Goal: Ask a question

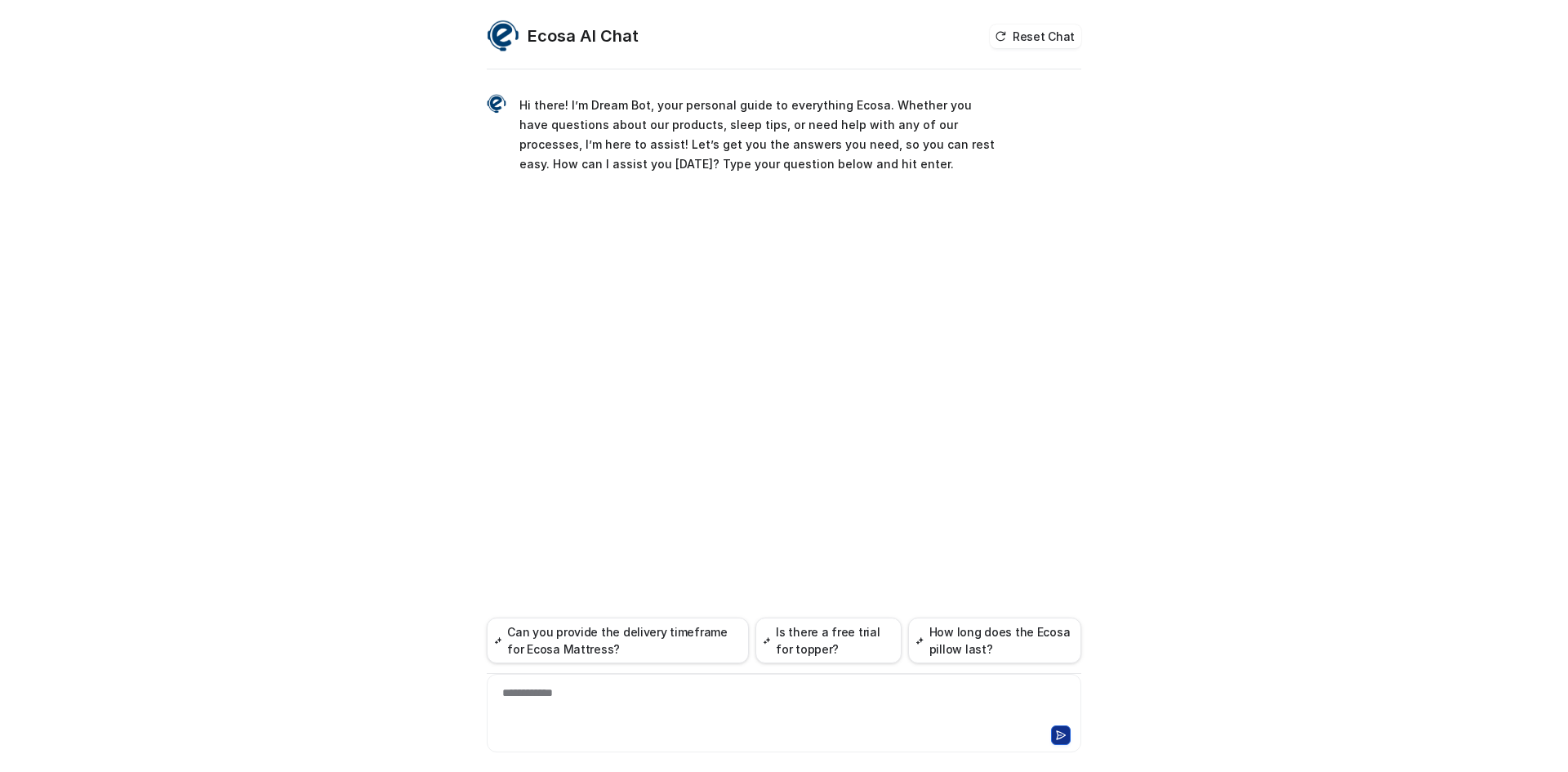
click at [780, 744] on div at bounding box center [783, 733] width 586 height 23
click at [766, 712] on div at bounding box center [783, 703] width 586 height 38
click at [656, 700] on div "**********" at bounding box center [783, 703] width 586 height 38
paste div
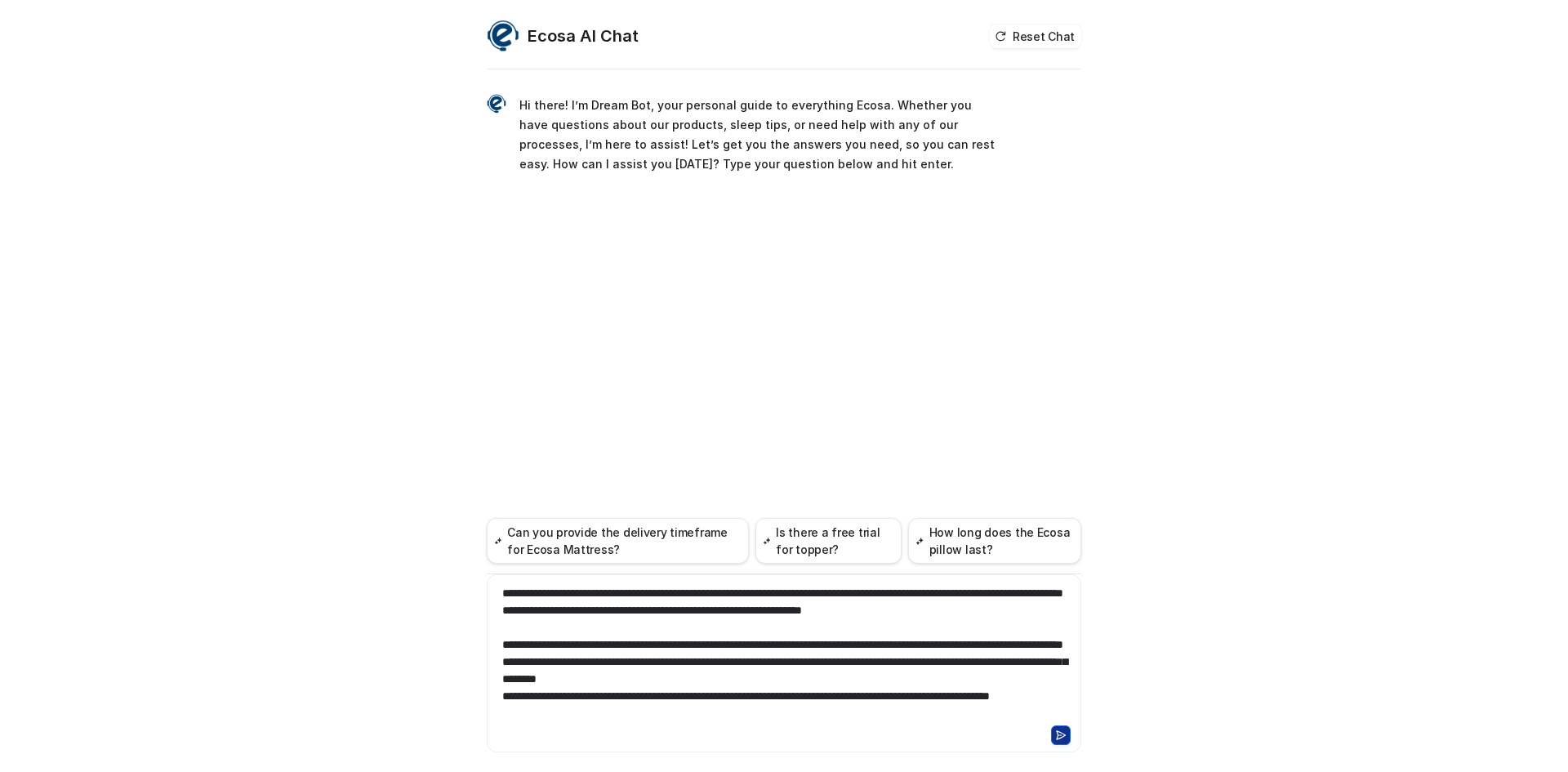
click at [1057, 734] on icon at bounding box center [1061, 735] width 11 height 11
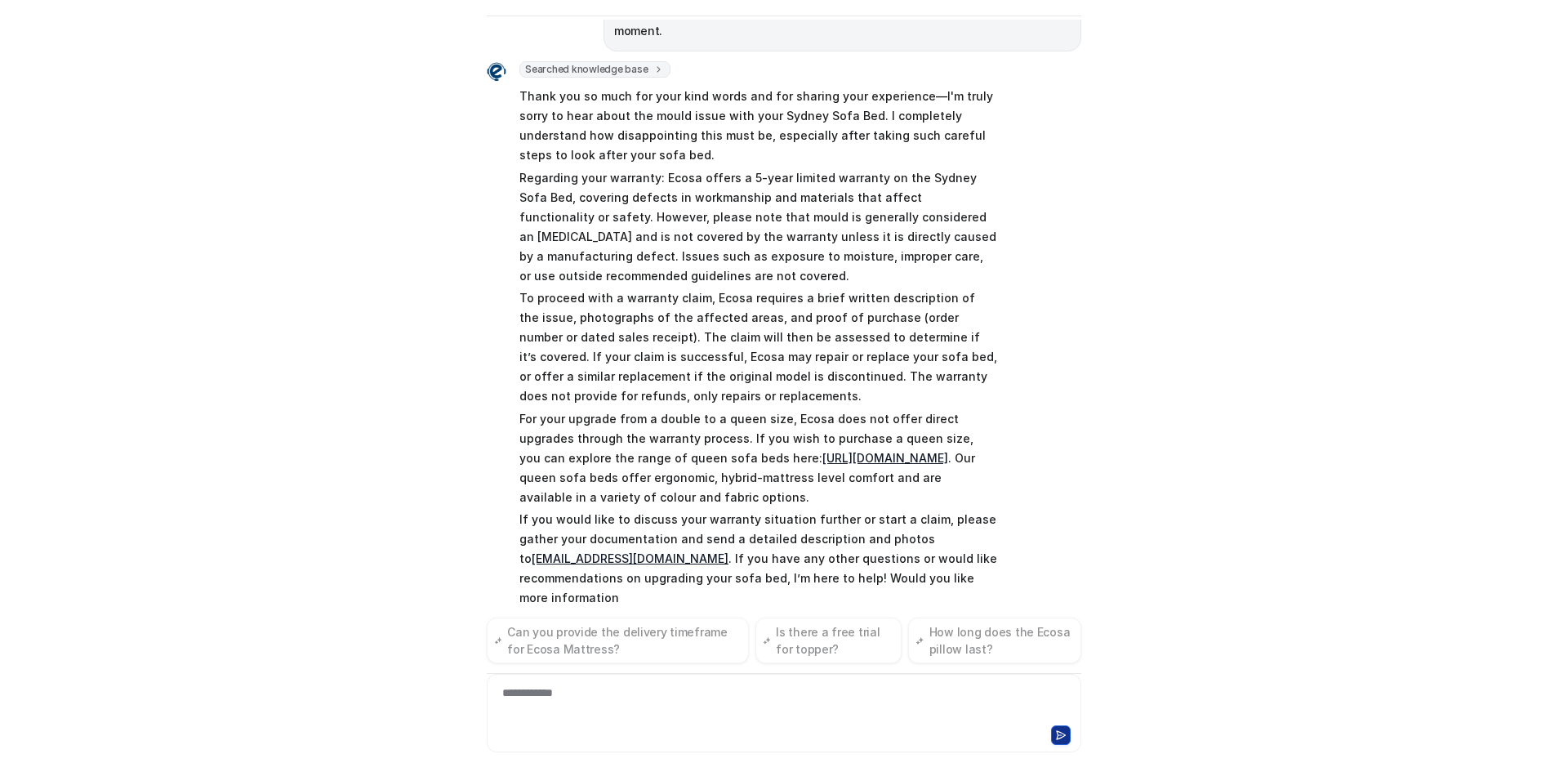
scroll to position [301, 0]
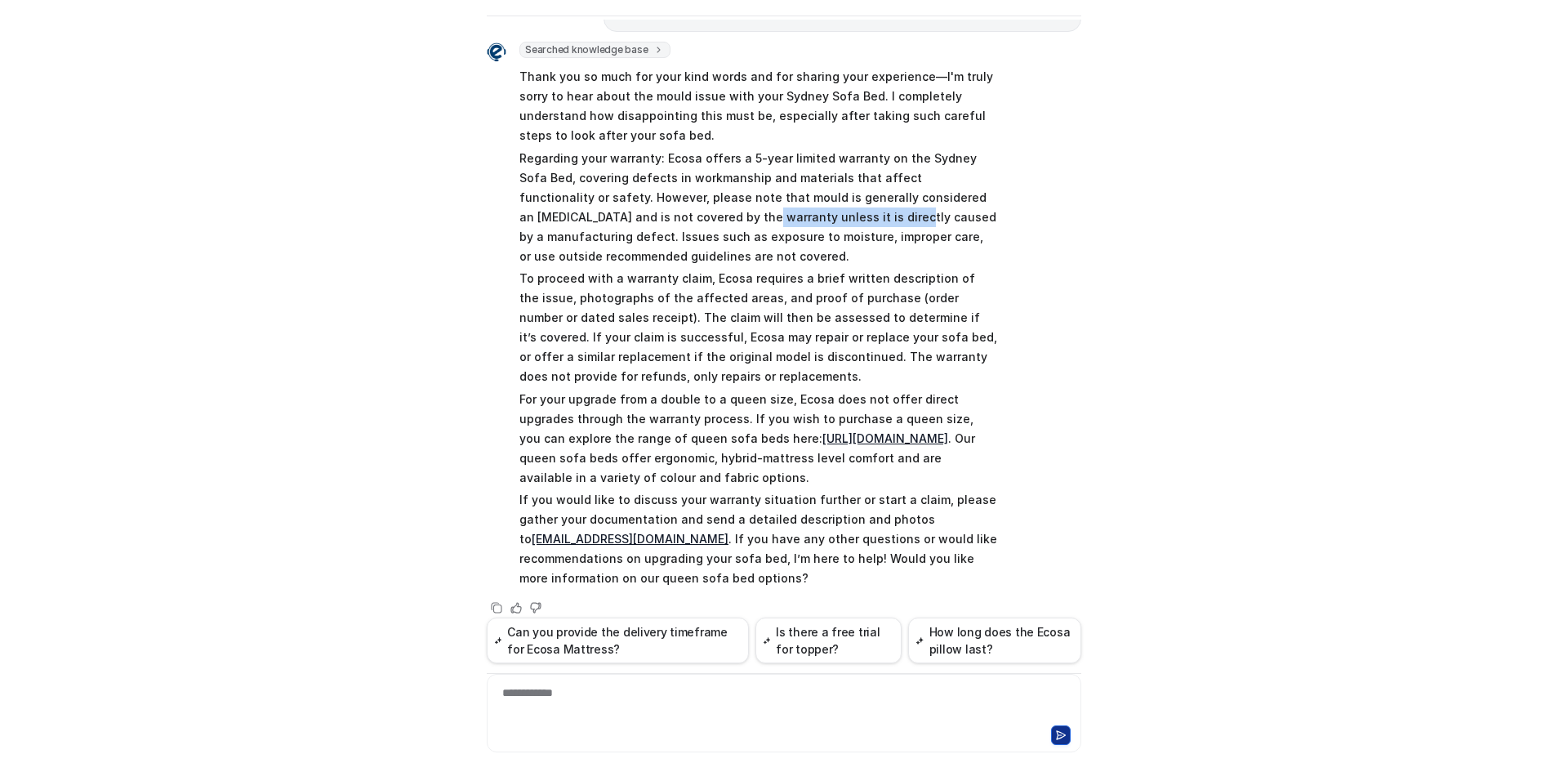
drag, startPoint x: 584, startPoint y: 192, endPoint x: 727, endPoint y: 203, distance: 143.4
click at [727, 203] on p "Regarding your warranty: Ecosa offers a 5-year limited warranty on the Sydney S…" at bounding box center [759, 207] width 478 height 118
click at [791, 213] on p "Regarding your warranty: Ecosa offers a 5-year limited warranty on the Sydney S…" at bounding box center [759, 207] width 478 height 118
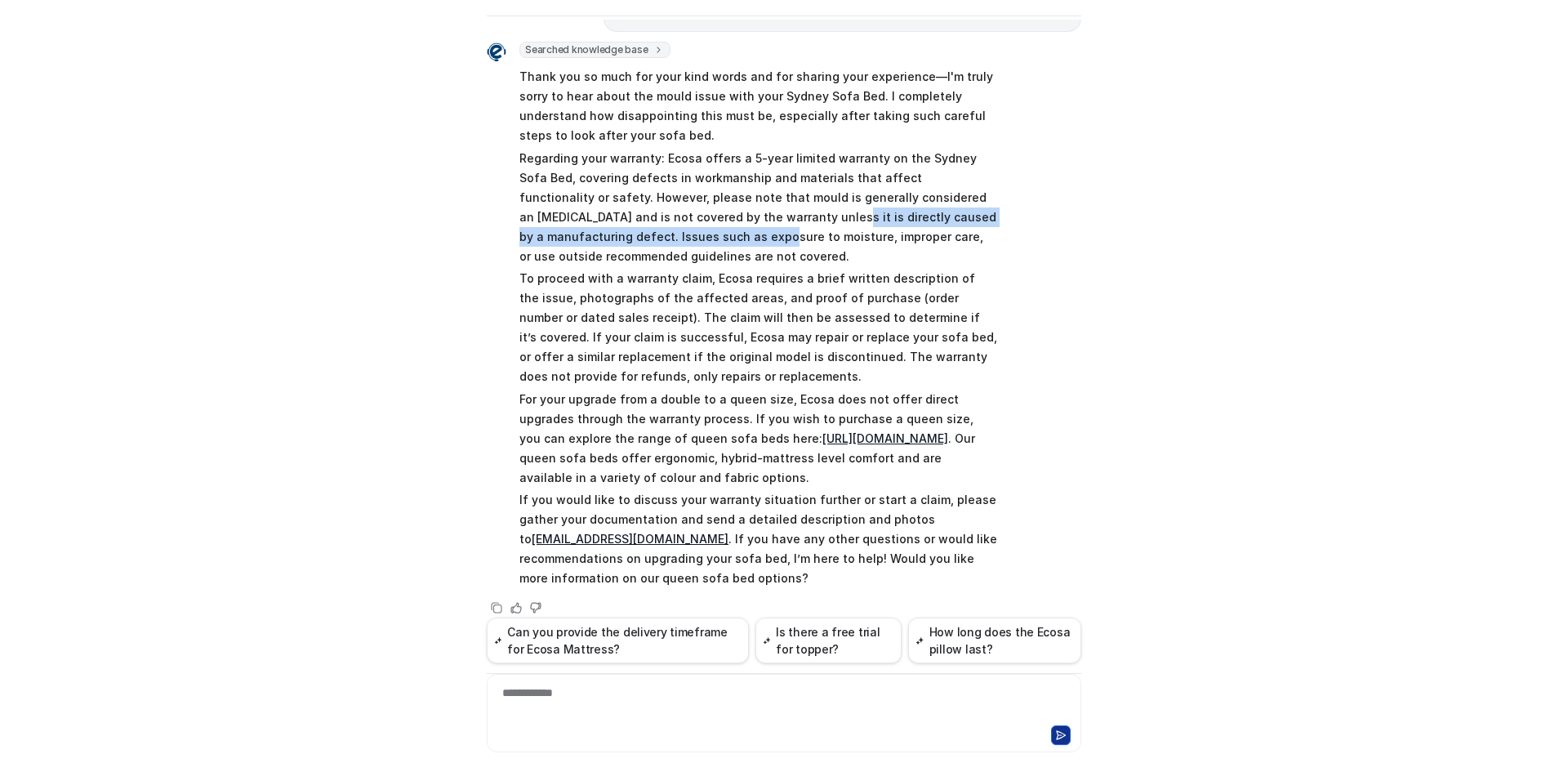
drag, startPoint x: 596, startPoint y: 206, endPoint x: 664, endPoint y: 201, distance: 68.2
click at [664, 201] on p "Regarding your warranty: Ecosa offers a 5-year limited warranty on the Sydney S…" at bounding box center [759, 207] width 478 height 118
click at [676, 210] on p "Regarding your warranty: Ecosa offers a 5-year limited warranty on the Sydney S…" at bounding box center [759, 207] width 478 height 118
drag, startPoint x: 745, startPoint y: 207, endPoint x: 797, endPoint y: 207, distance: 52.0
click at [797, 207] on p "Regarding your warranty: Ecosa offers a 5-year limited warranty on the Sydney S…" at bounding box center [759, 207] width 478 height 118
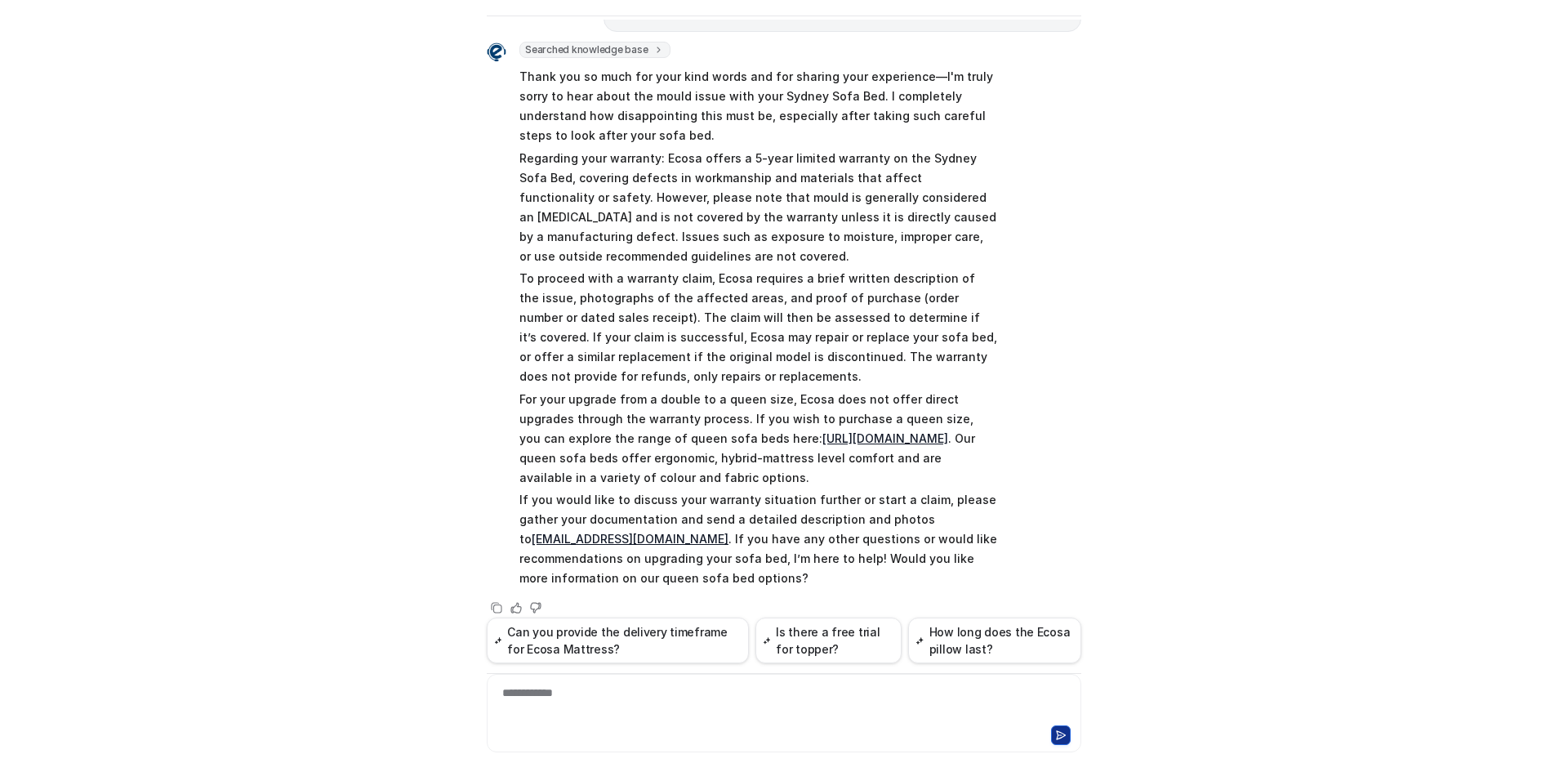
click at [804, 209] on p "Regarding your warranty: Ecosa offers a 5-year limited warranty on the Sydney S…" at bounding box center [759, 207] width 478 height 118
drag, startPoint x: 788, startPoint y: 222, endPoint x: 823, endPoint y: 219, distance: 35.1
click at [823, 219] on p "Regarding your warranty: Ecosa offers a 5-year limited warranty on the Sydney S…" at bounding box center [759, 207] width 478 height 118
click at [823, 232] on p "Regarding your warranty: Ecosa offers a 5-year limited warranty on the Sydney S…" at bounding box center [759, 207] width 478 height 118
drag, startPoint x: 615, startPoint y: 254, endPoint x: 761, endPoint y: 266, distance: 146.5
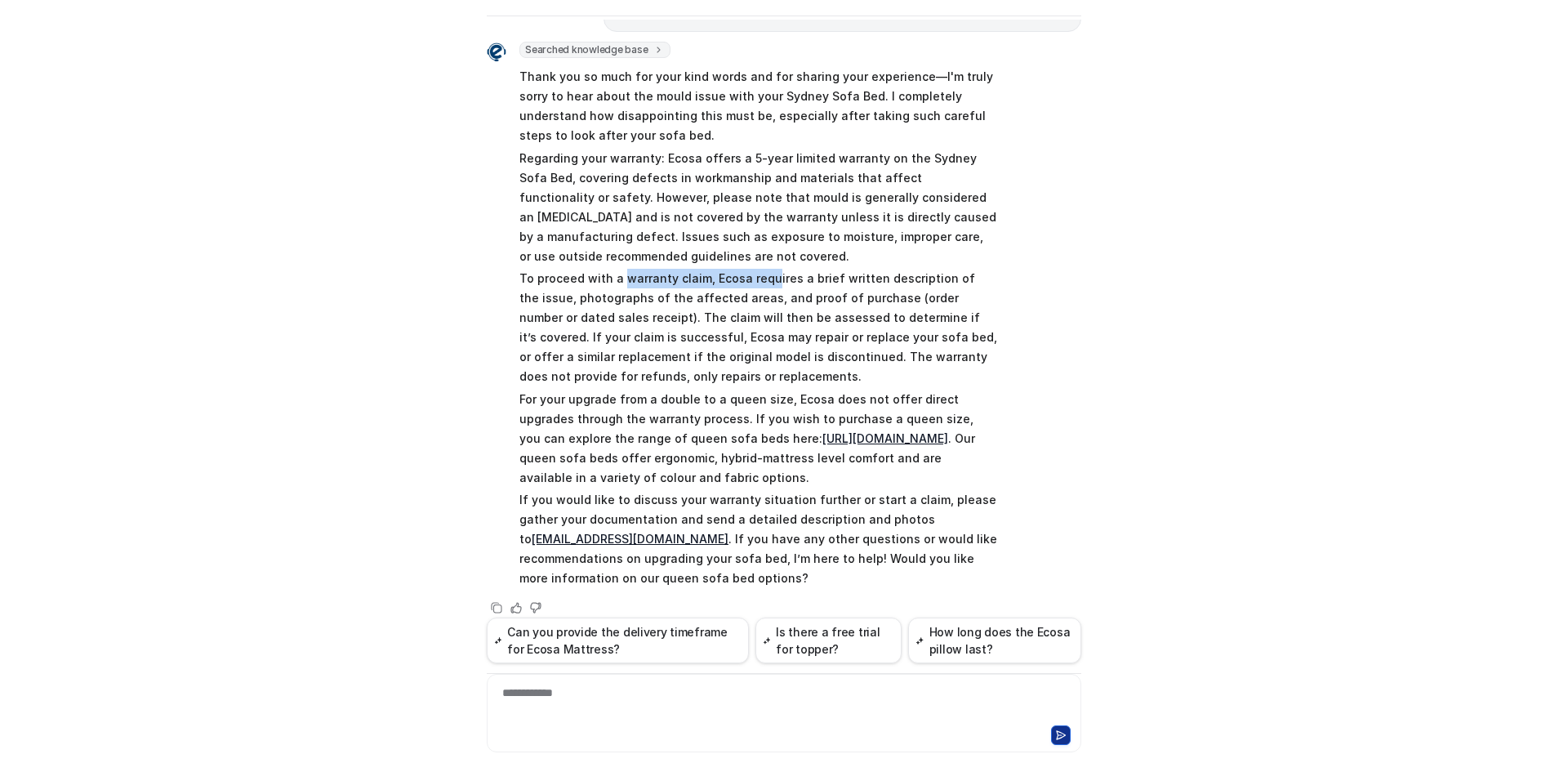
click at [761, 268] on p "To proceed with a warranty claim, Ecosa requires a brief written description of…" at bounding box center [759, 327] width 478 height 118
click at [749, 283] on p "To proceed with a warranty claim, Ecosa requires a brief written description of…" at bounding box center [759, 327] width 478 height 118
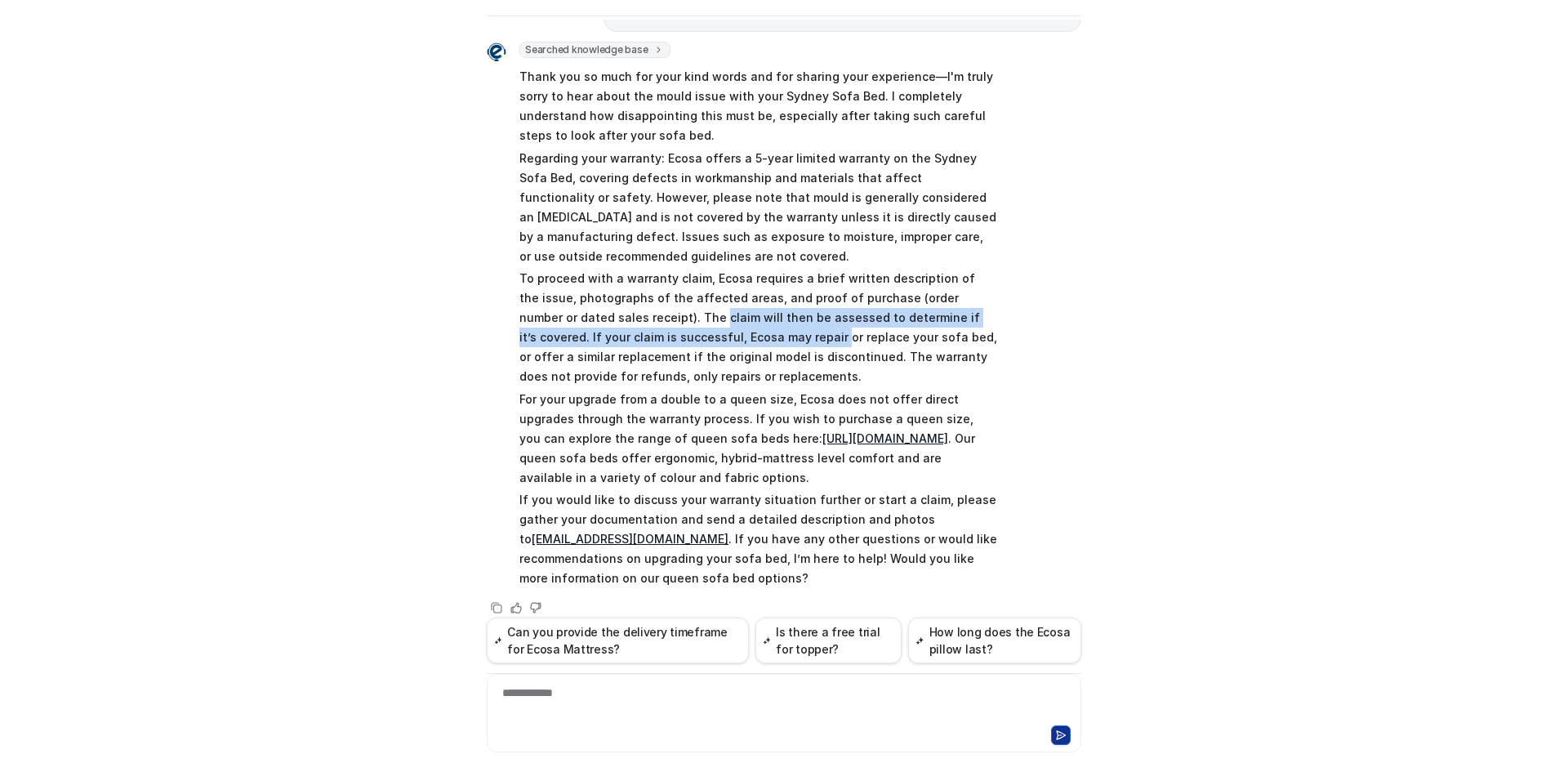
drag, startPoint x: 618, startPoint y: 307, endPoint x: 691, endPoint y: 309, distance: 73.0
click at [691, 309] on p "To proceed with a warranty claim, Ecosa requires a brief written description of…" at bounding box center [759, 327] width 478 height 118
